Goal: Task Accomplishment & Management: Complete application form

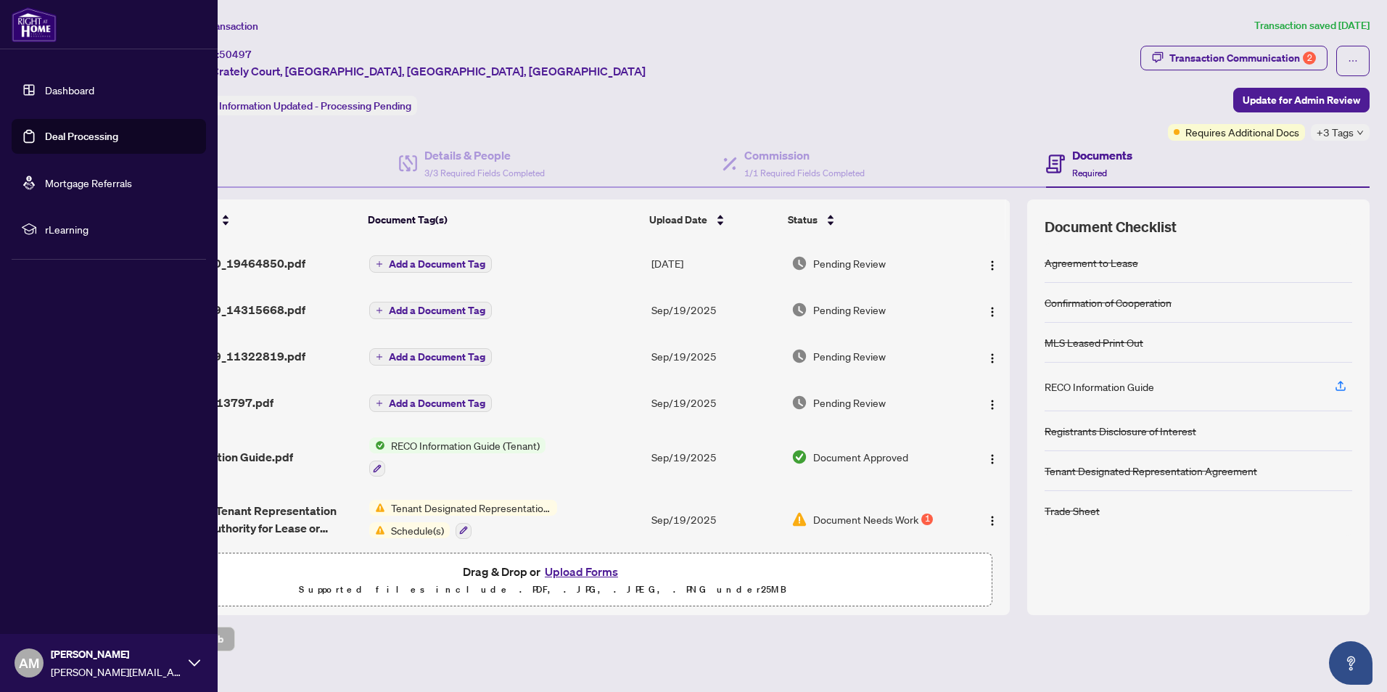
click at [45, 131] on link "Deal Processing" at bounding box center [81, 136] width 73 height 13
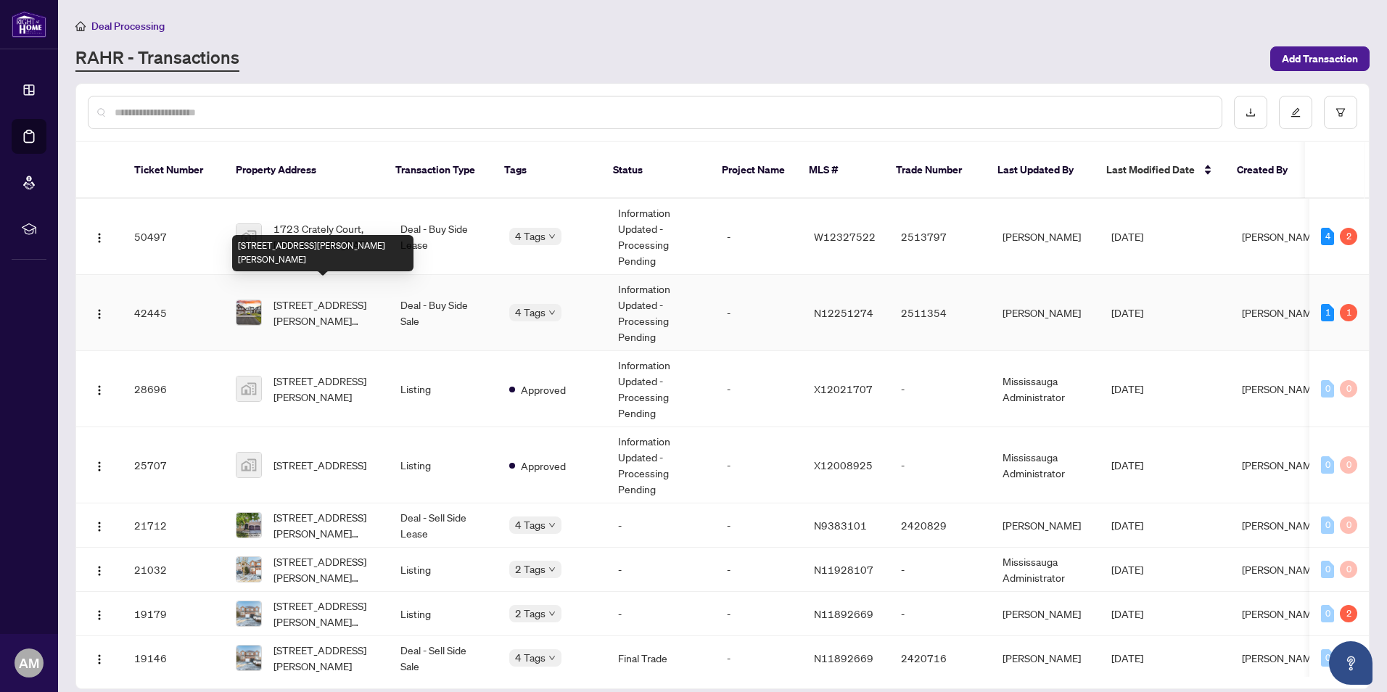
click at [312, 297] on span "[STREET_ADDRESS][PERSON_NAME][PERSON_NAME]" at bounding box center [325, 313] width 104 height 32
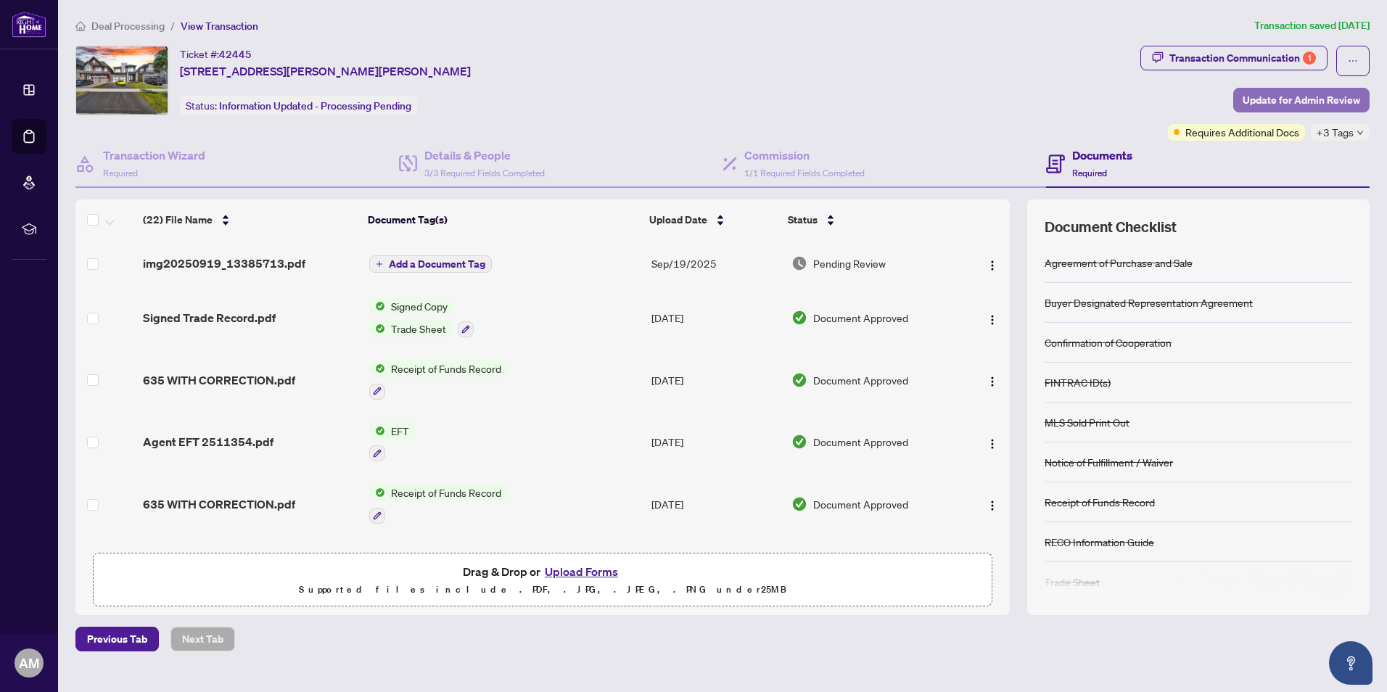
click at [1285, 96] on span "Update for Admin Review" at bounding box center [1300, 99] width 117 height 23
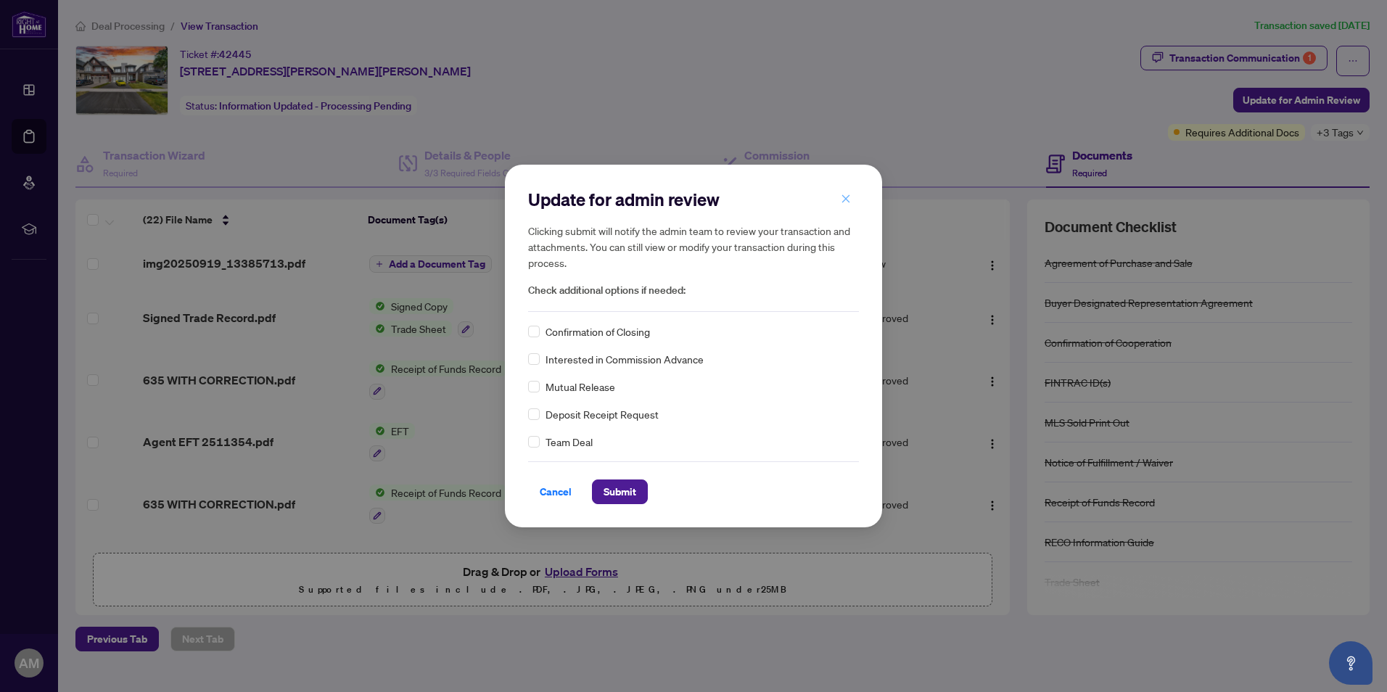
click at [843, 199] on icon "close" at bounding box center [845, 199] width 10 height 10
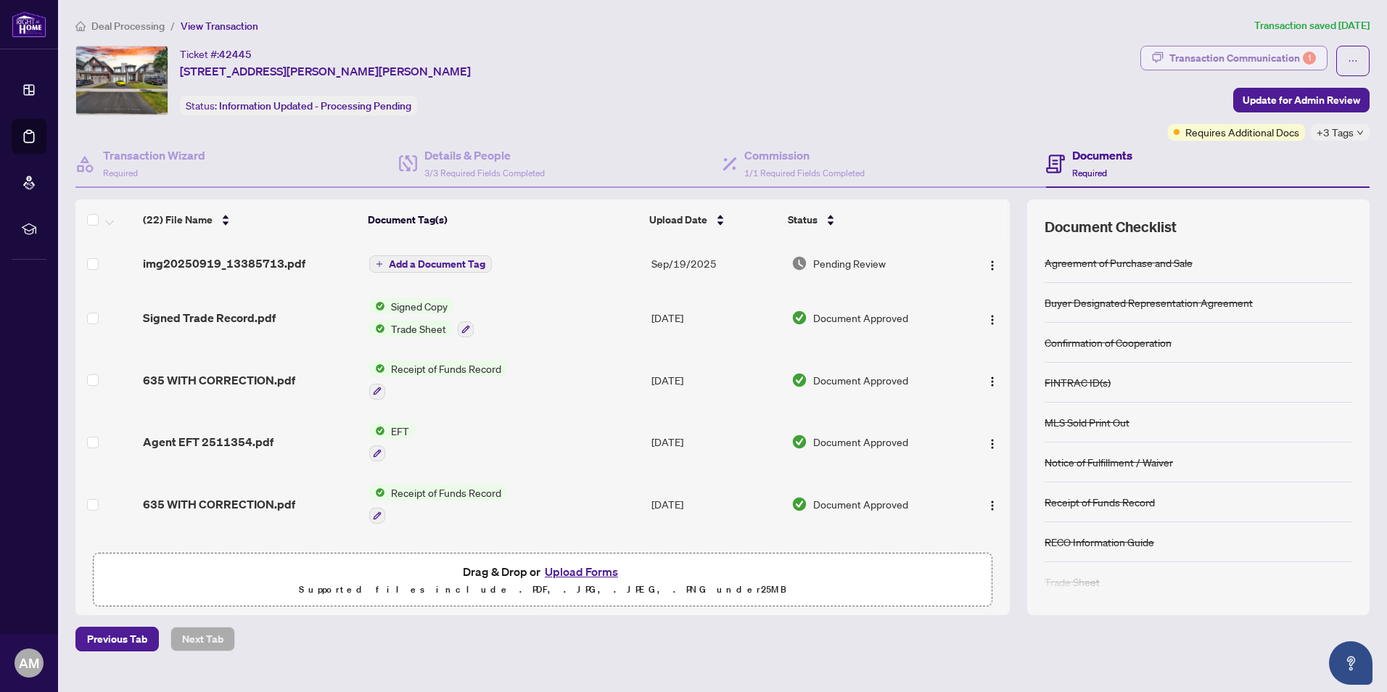
click at [1186, 55] on div "Transaction Communication 1" at bounding box center [1242, 57] width 146 height 23
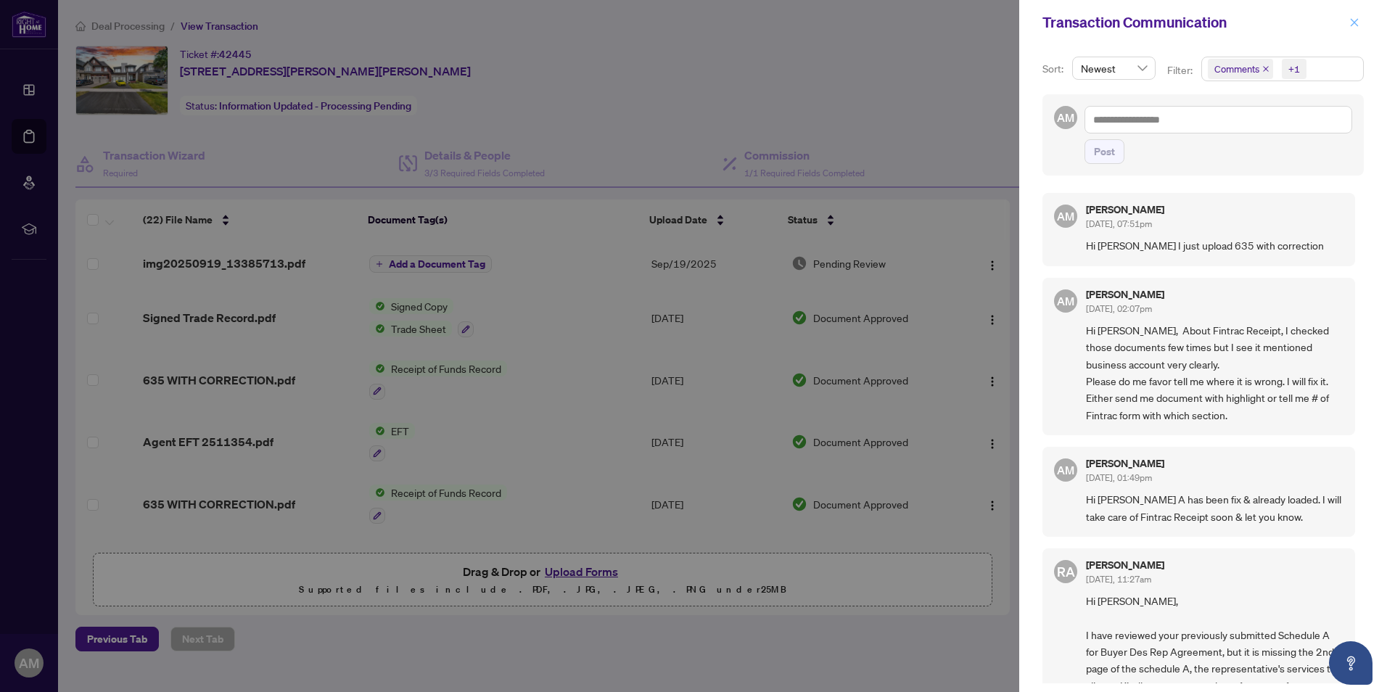
click at [1347, 21] on button "button" at bounding box center [1353, 22] width 19 height 17
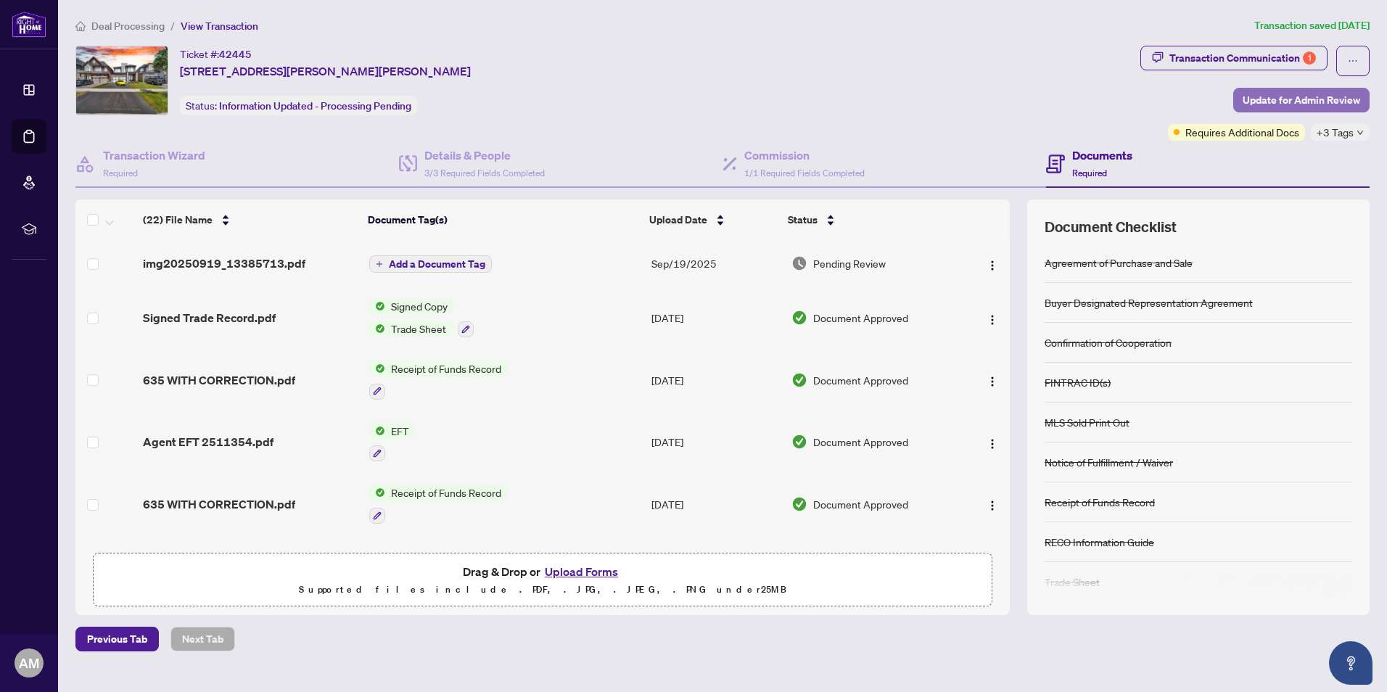
click at [1297, 100] on span "Update for Admin Review" at bounding box center [1300, 99] width 117 height 23
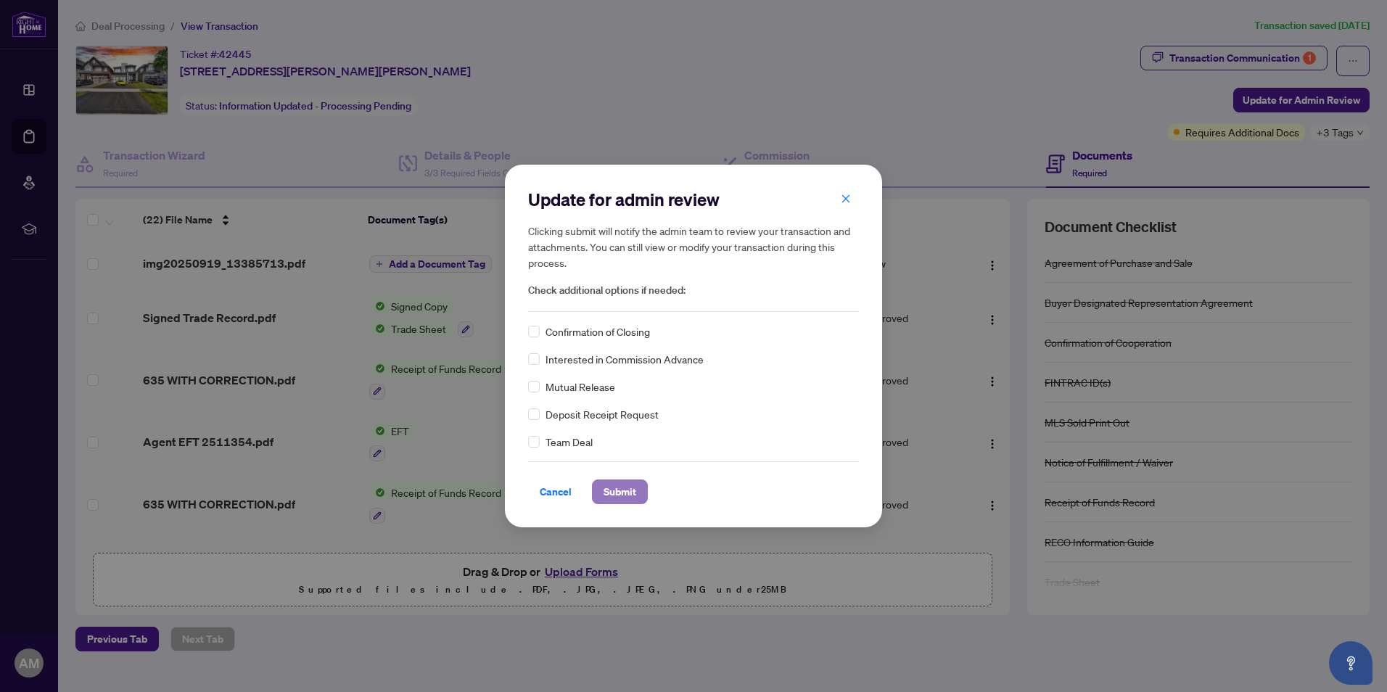
click at [617, 496] on span "Submit" at bounding box center [619, 491] width 33 height 23
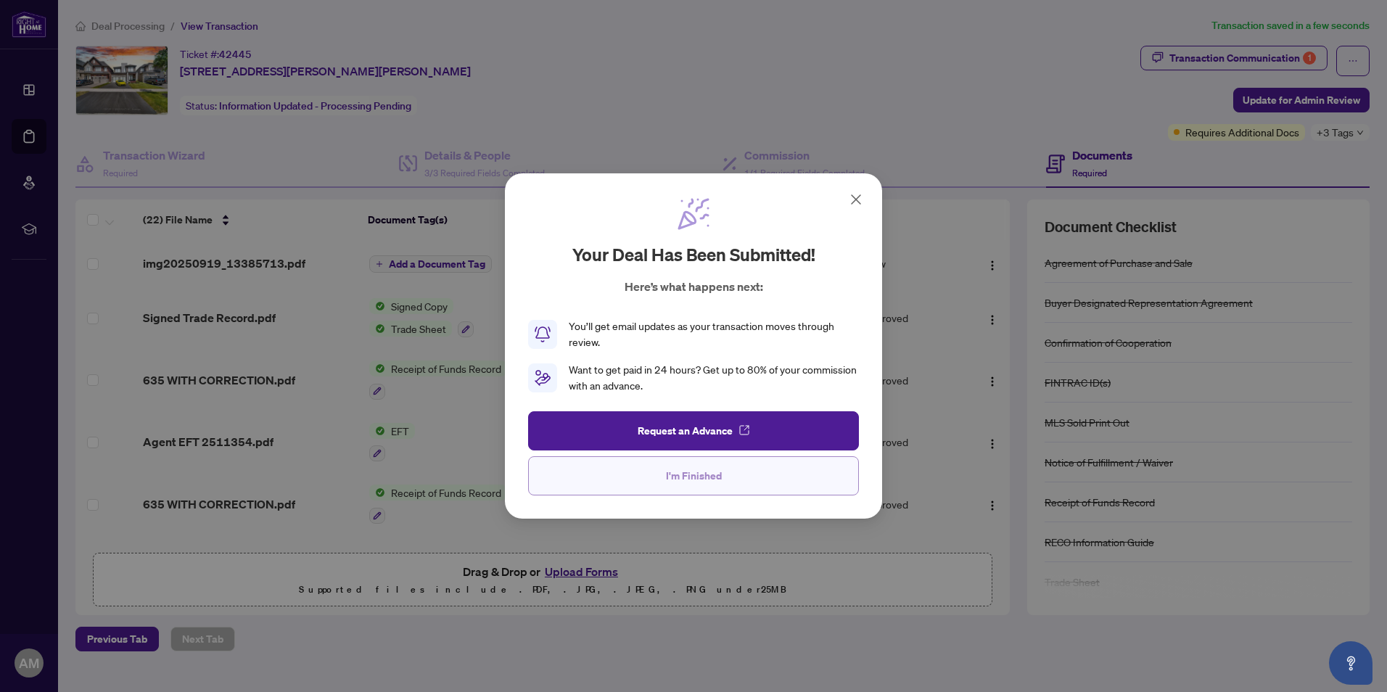
click at [693, 476] on span "I'm Finished" at bounding box center [694, 475] width 56 height 23
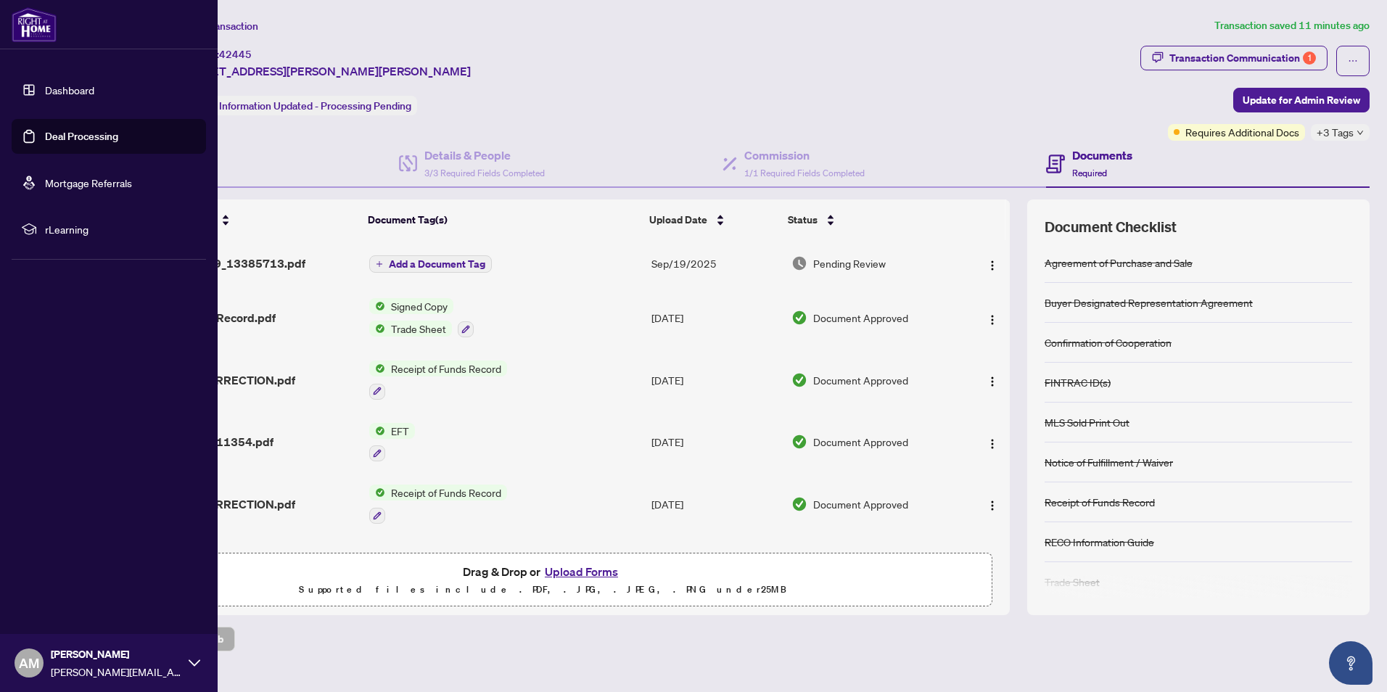
click at [45, 138] on link "Deal Processing" at bounding box center [81, 136] width 73 height 13
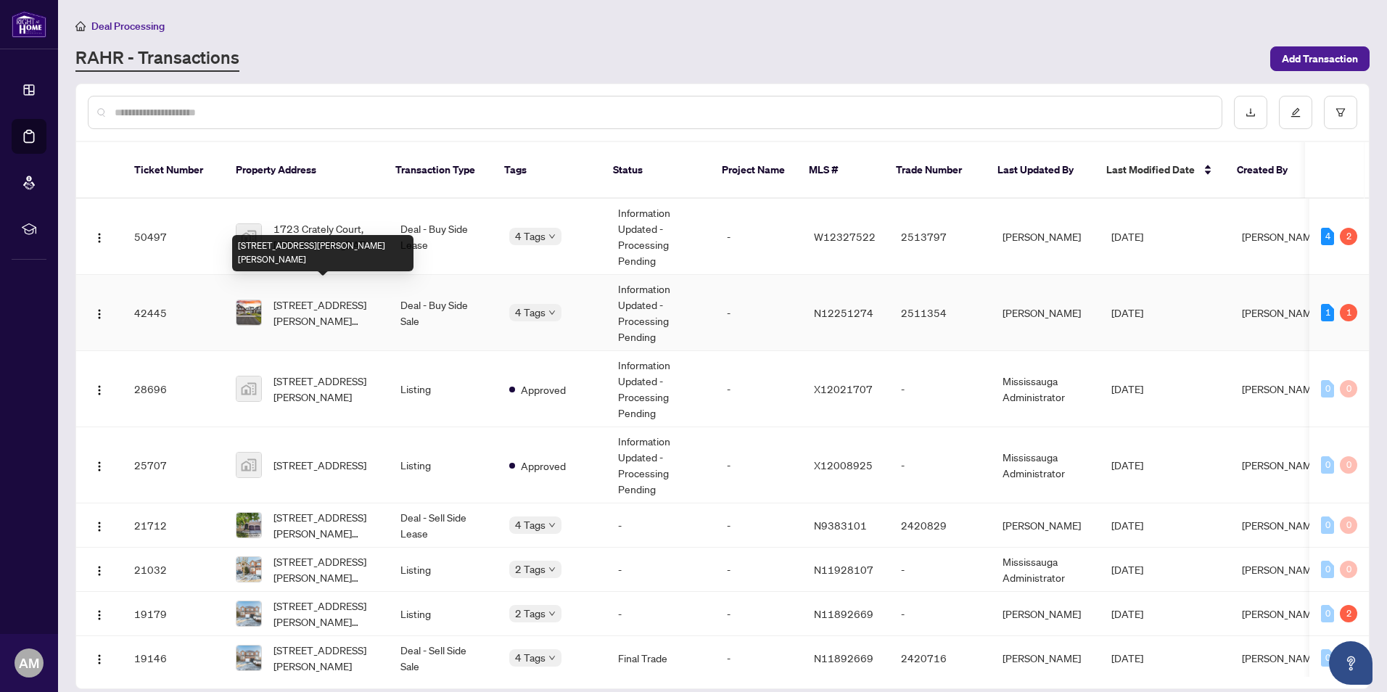
click at [321, 297] on span "[STREET_ADDRESS][PERSON_NAME][PERSON_NAME]" at bounding box center [325, 313] width 104 height 32
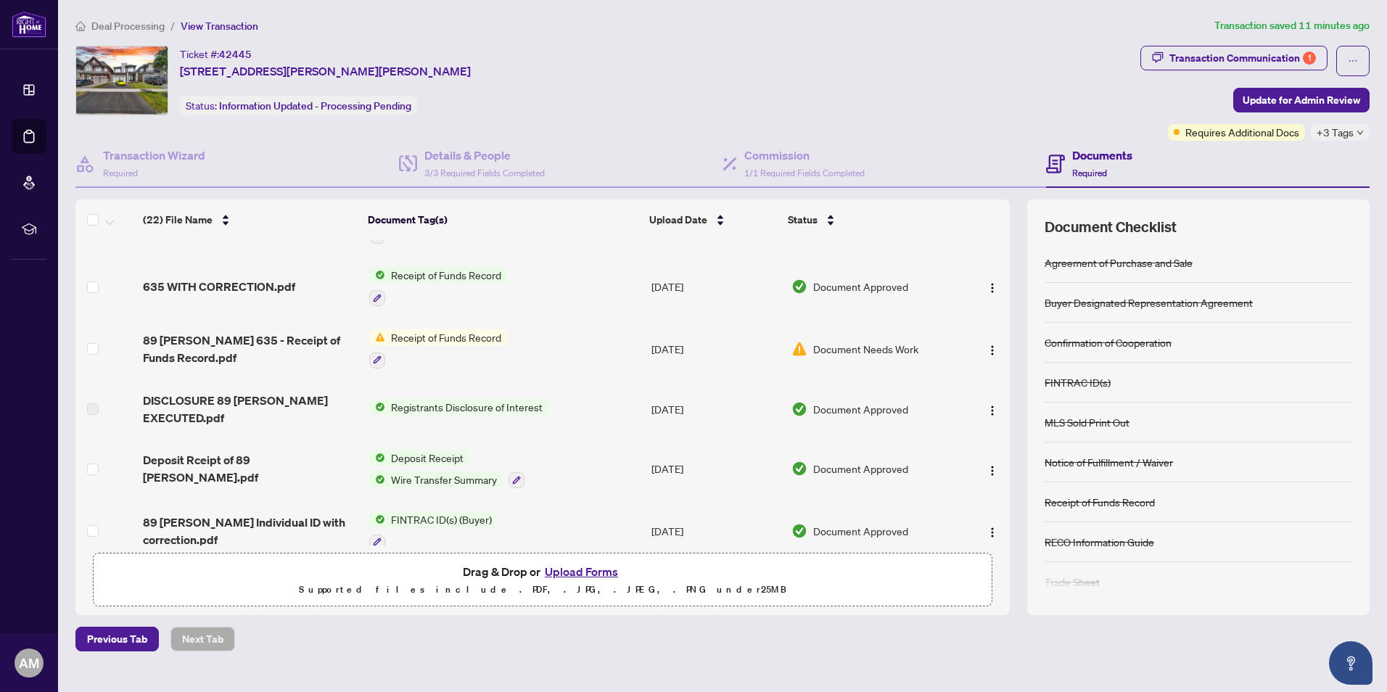
click at [600, 573] on button "Upload Forms" at bounding box center [581, 571] width 82 height 19
